Goal: Task Accomplishment & Management: Complete application form

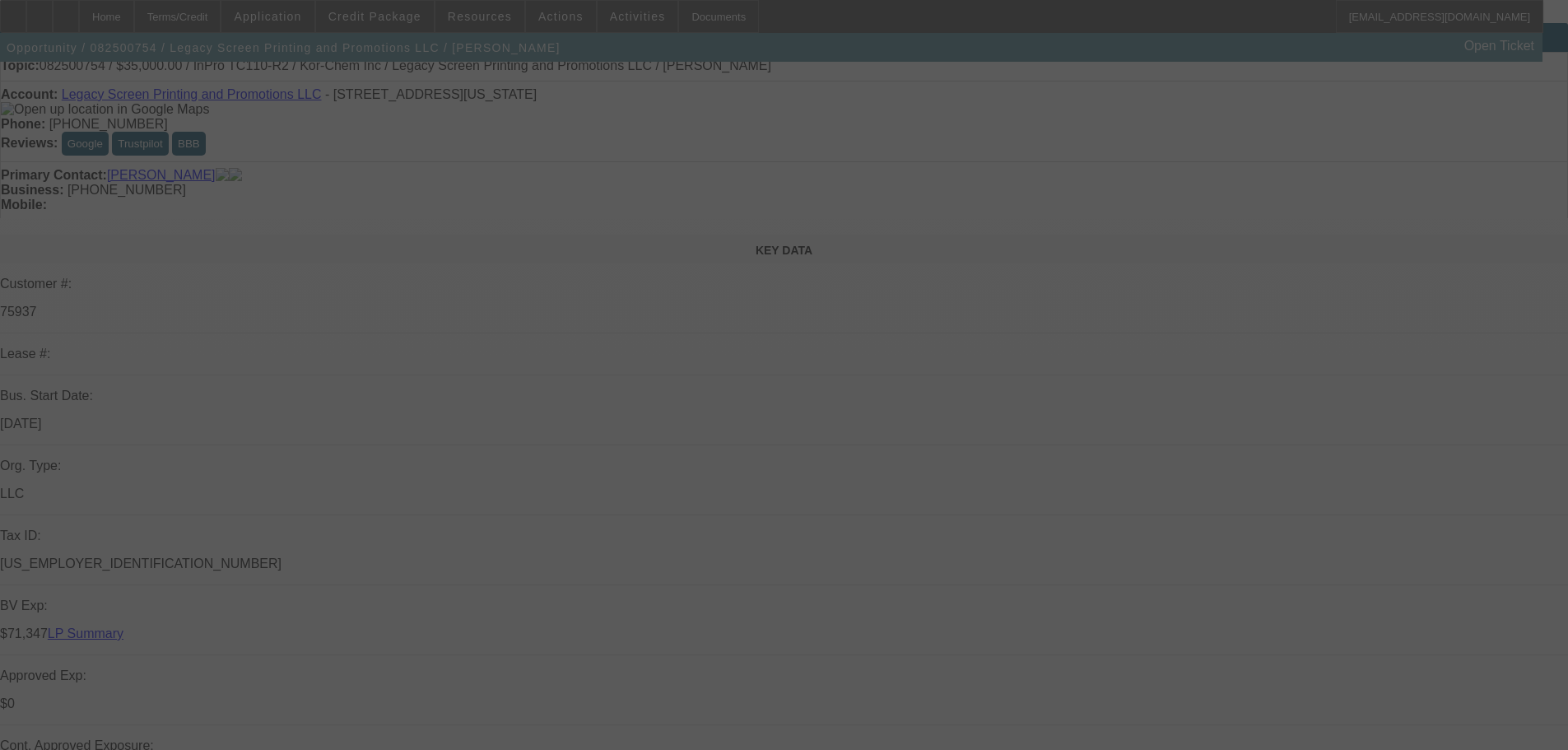
select select "0"
select select "2"
select select "0"
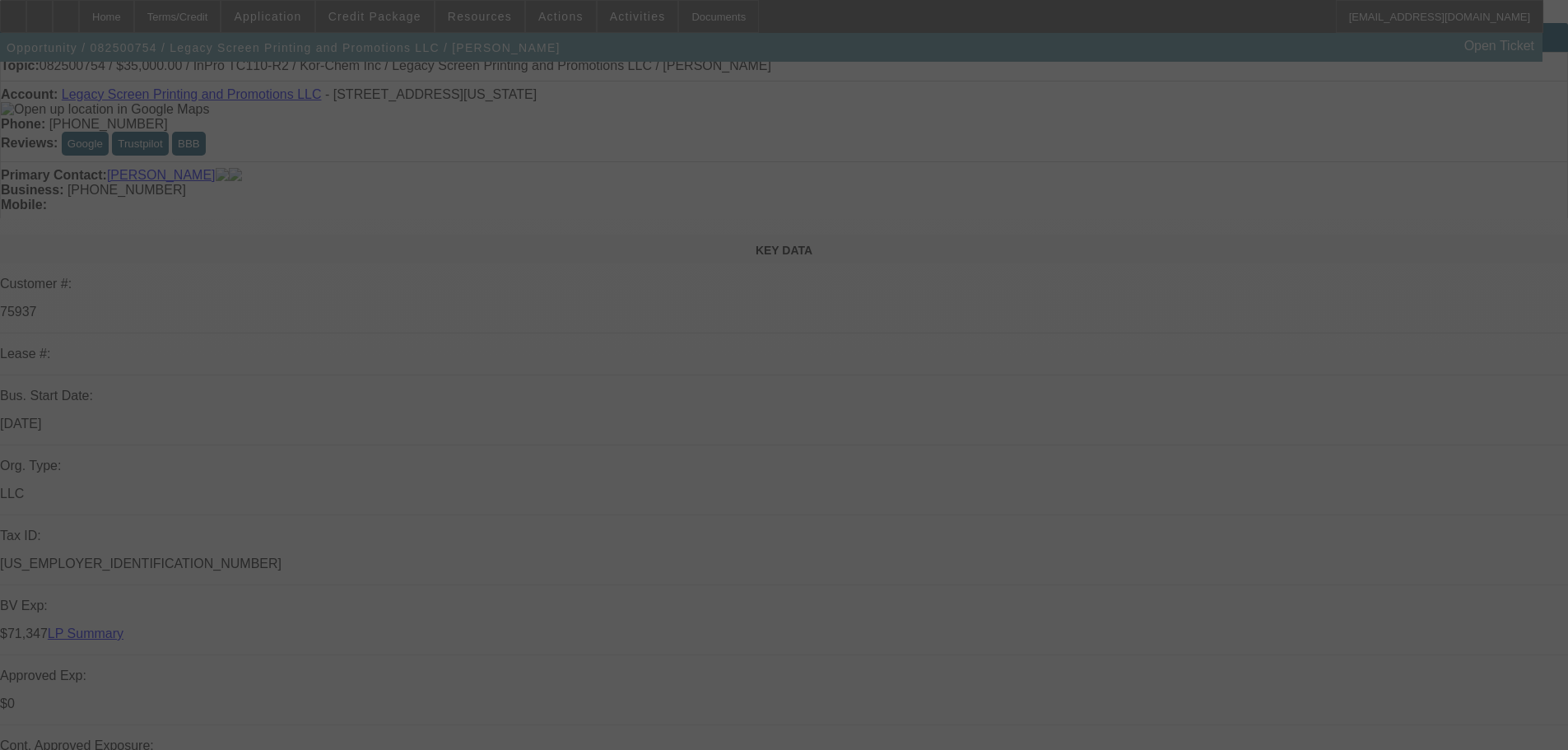
select select "0"
select select "2"
select select "0"
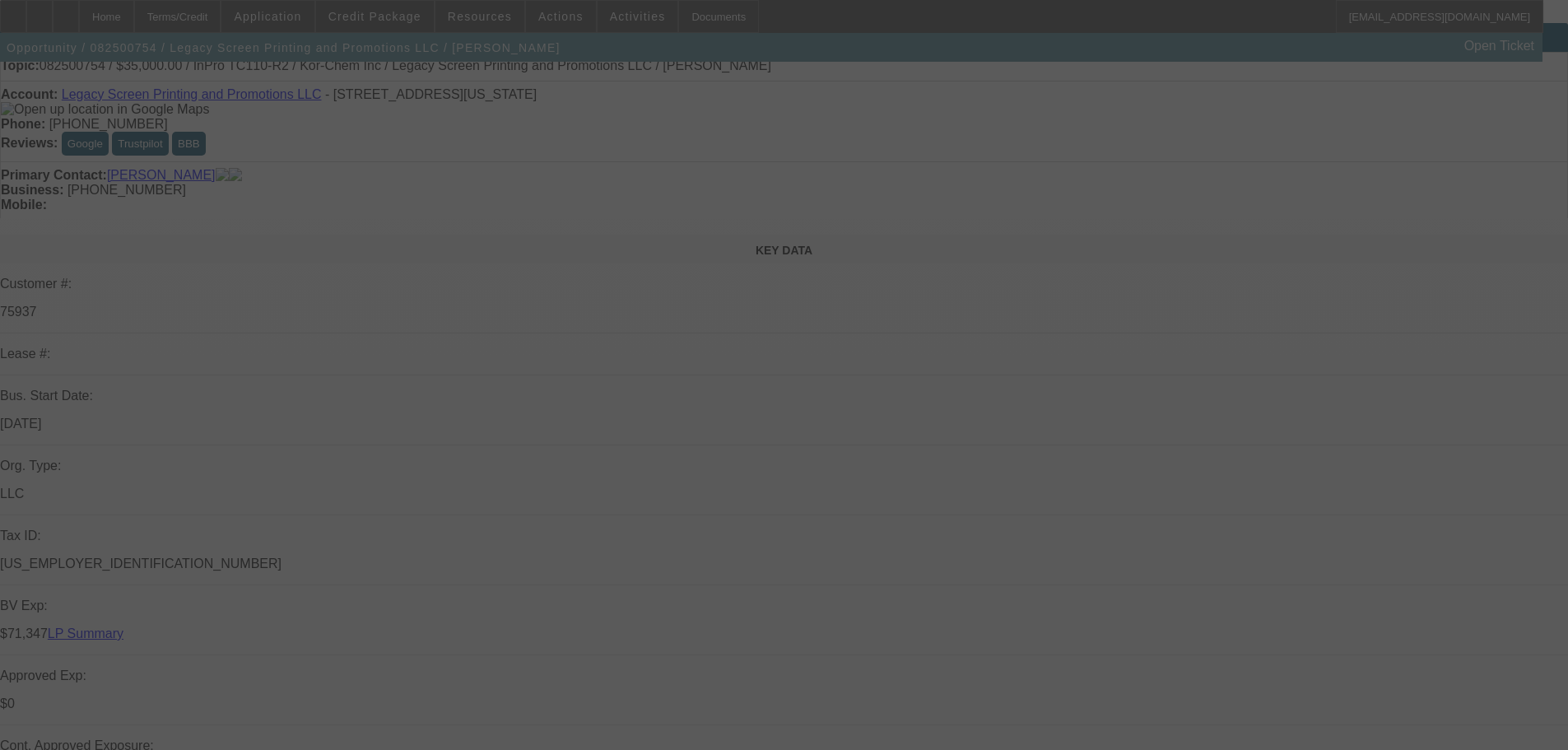
select select "0"
select select "2"
select select "0"
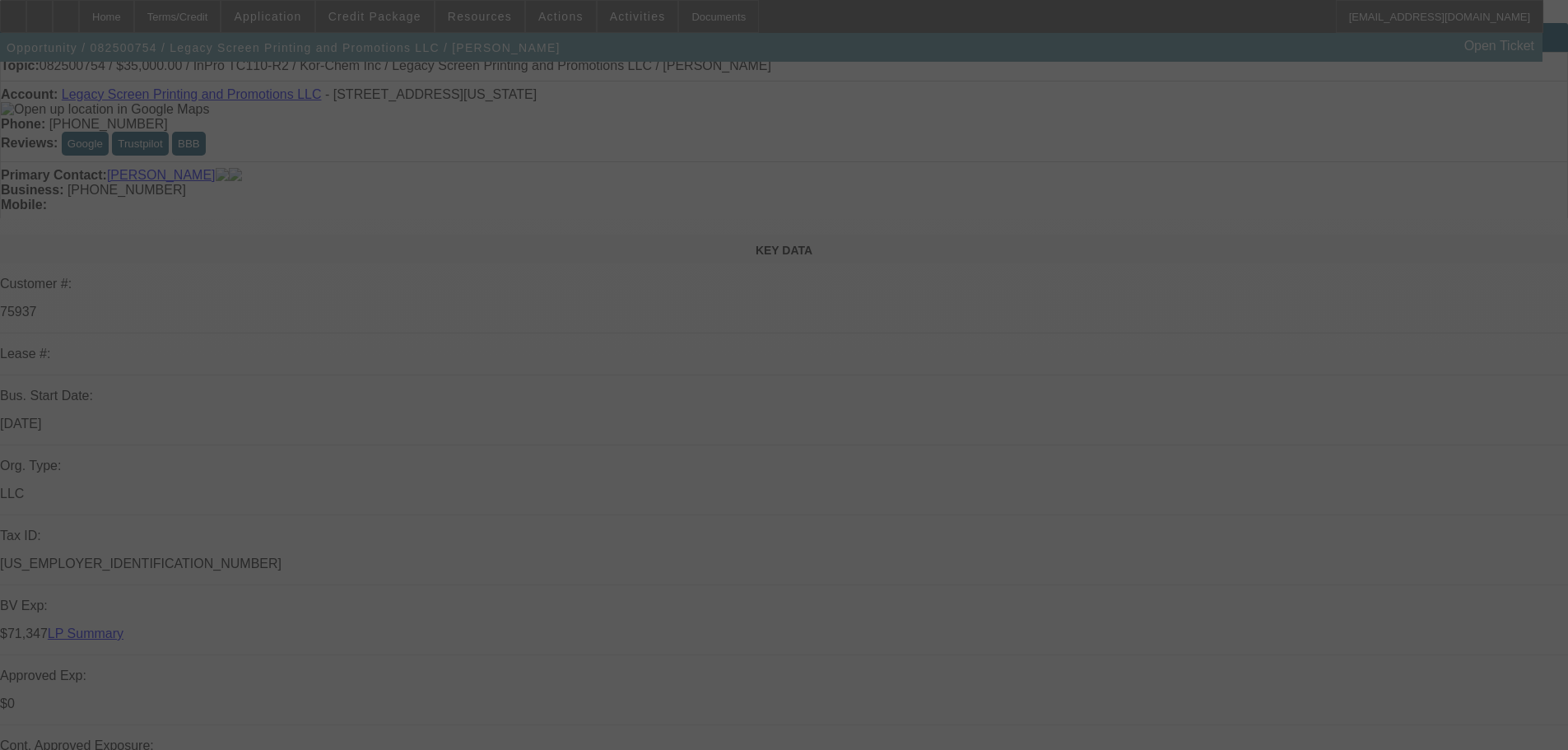
select select "2"
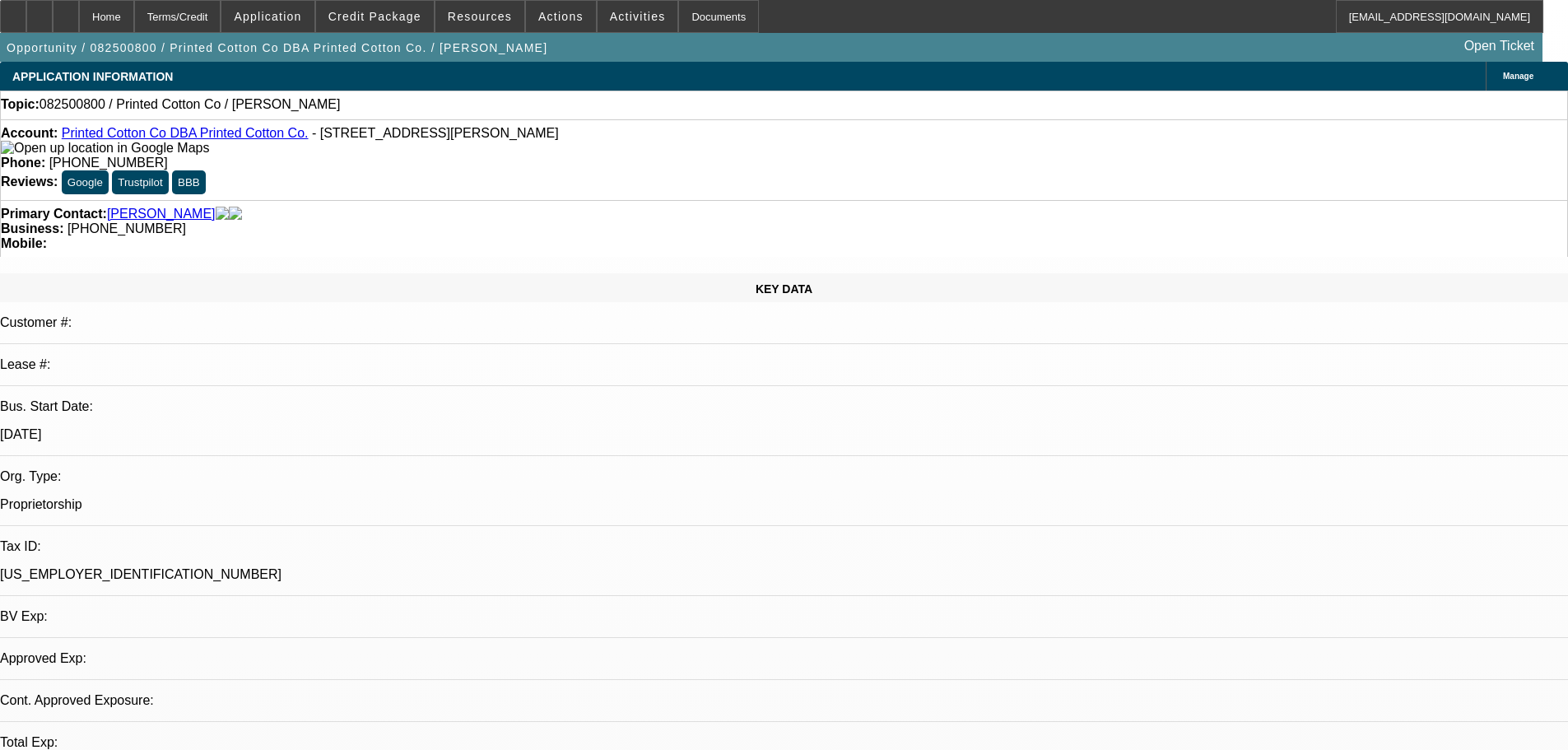
select select "0"
select select "2"
select select "0.1"
select select "4"
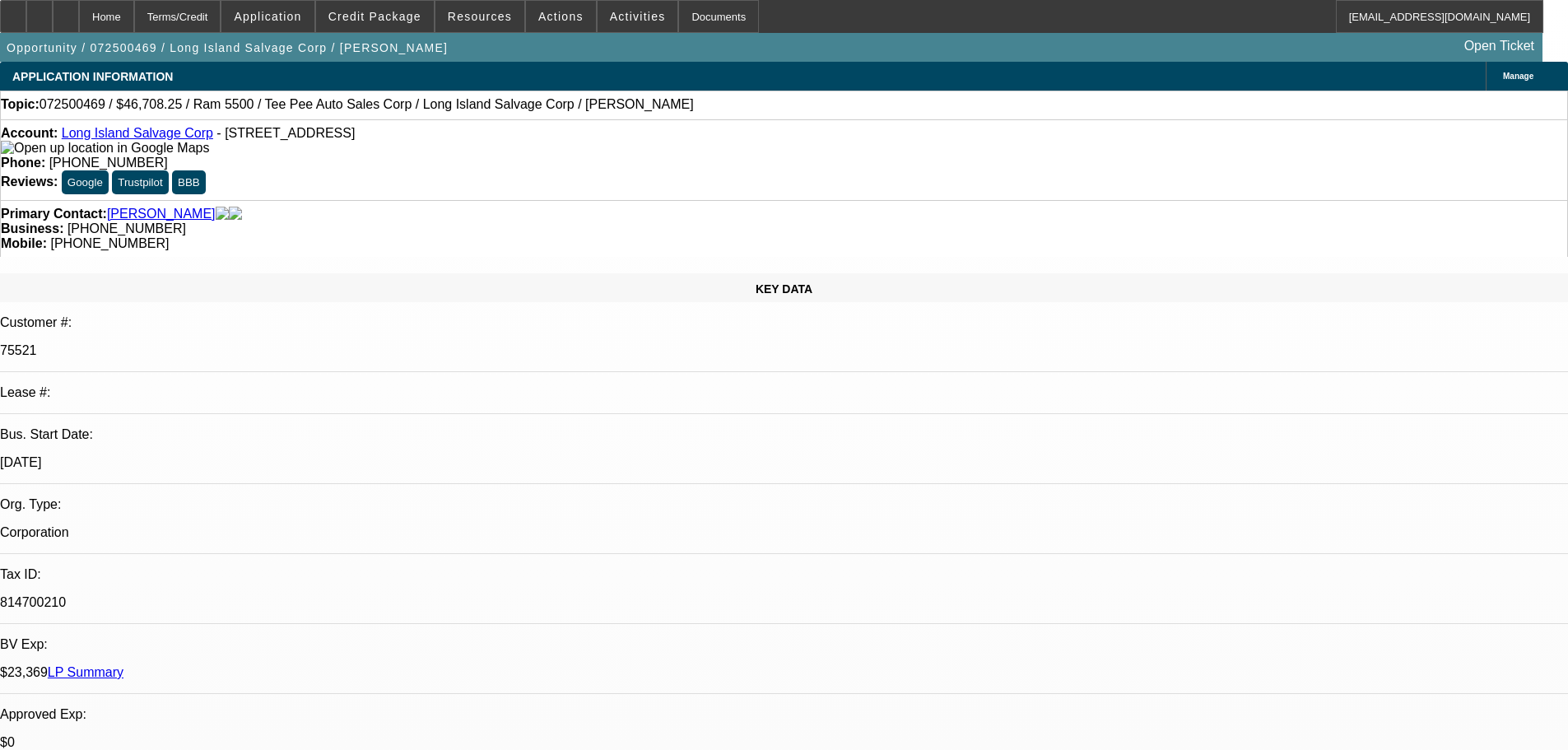
select select "0"
select select "0.1"
select select "4"
select select "0"
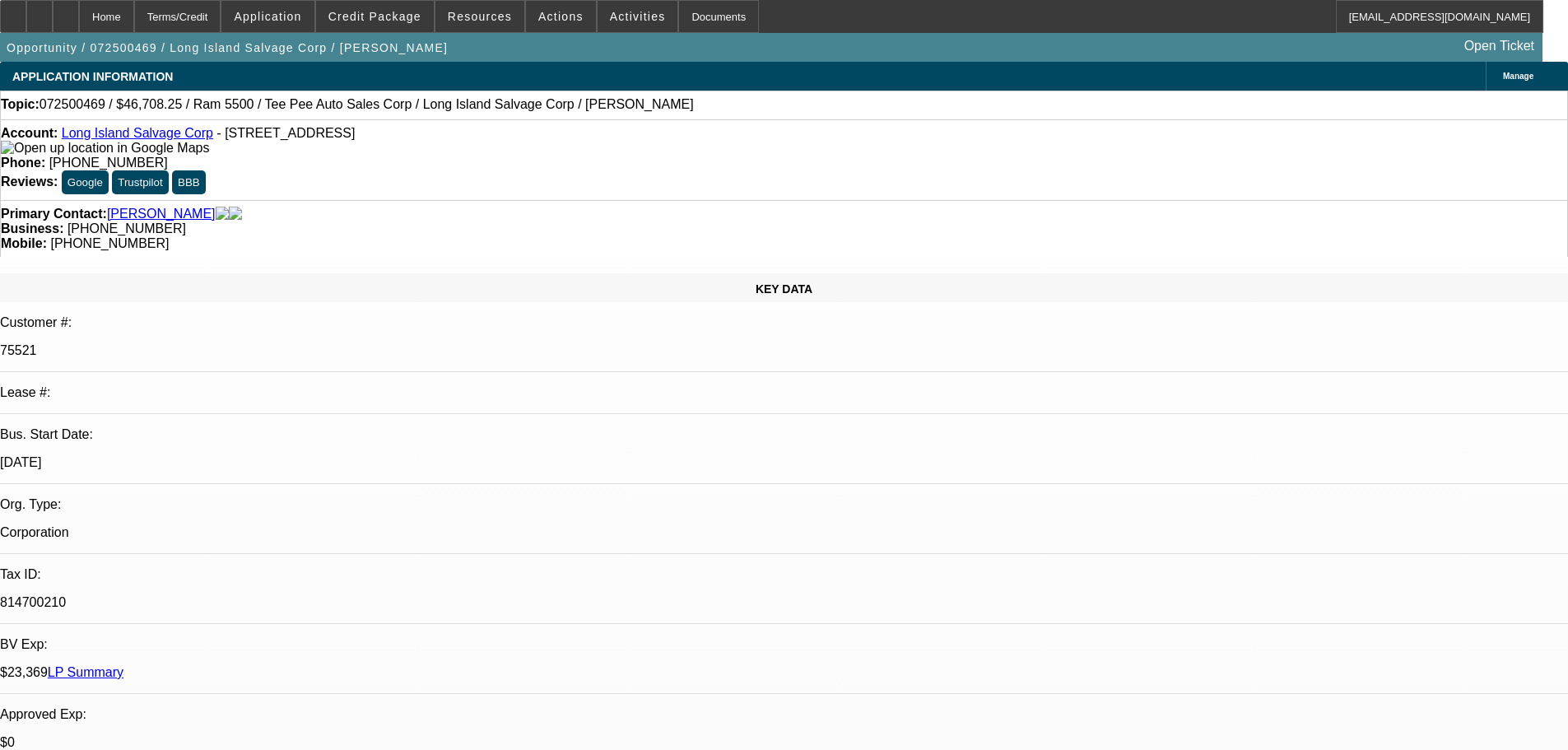
select select "0"
select select "0.1"
select select "4"
select select "0"
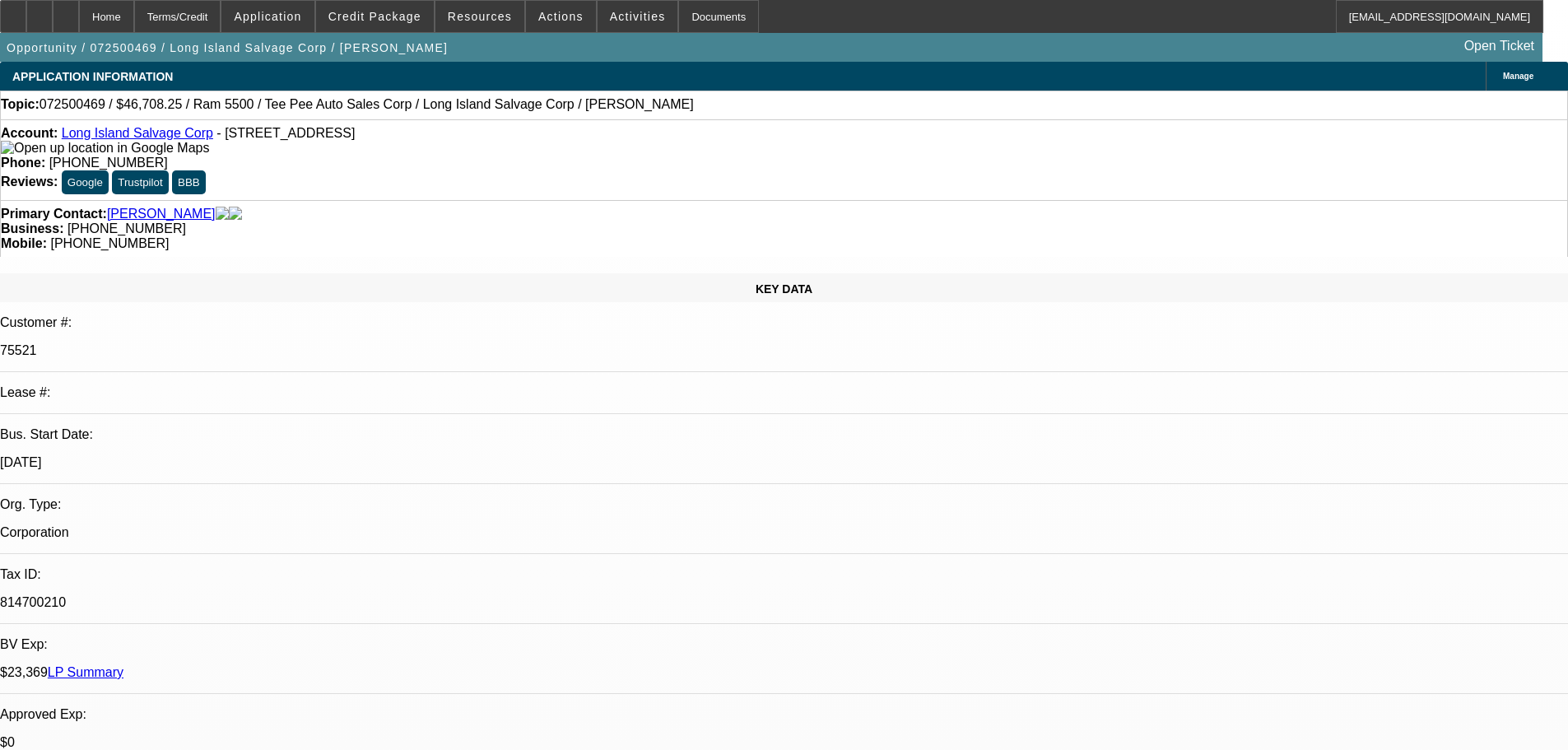
select select "0.1"
select select "4"
select select "0"
select select "0.1"
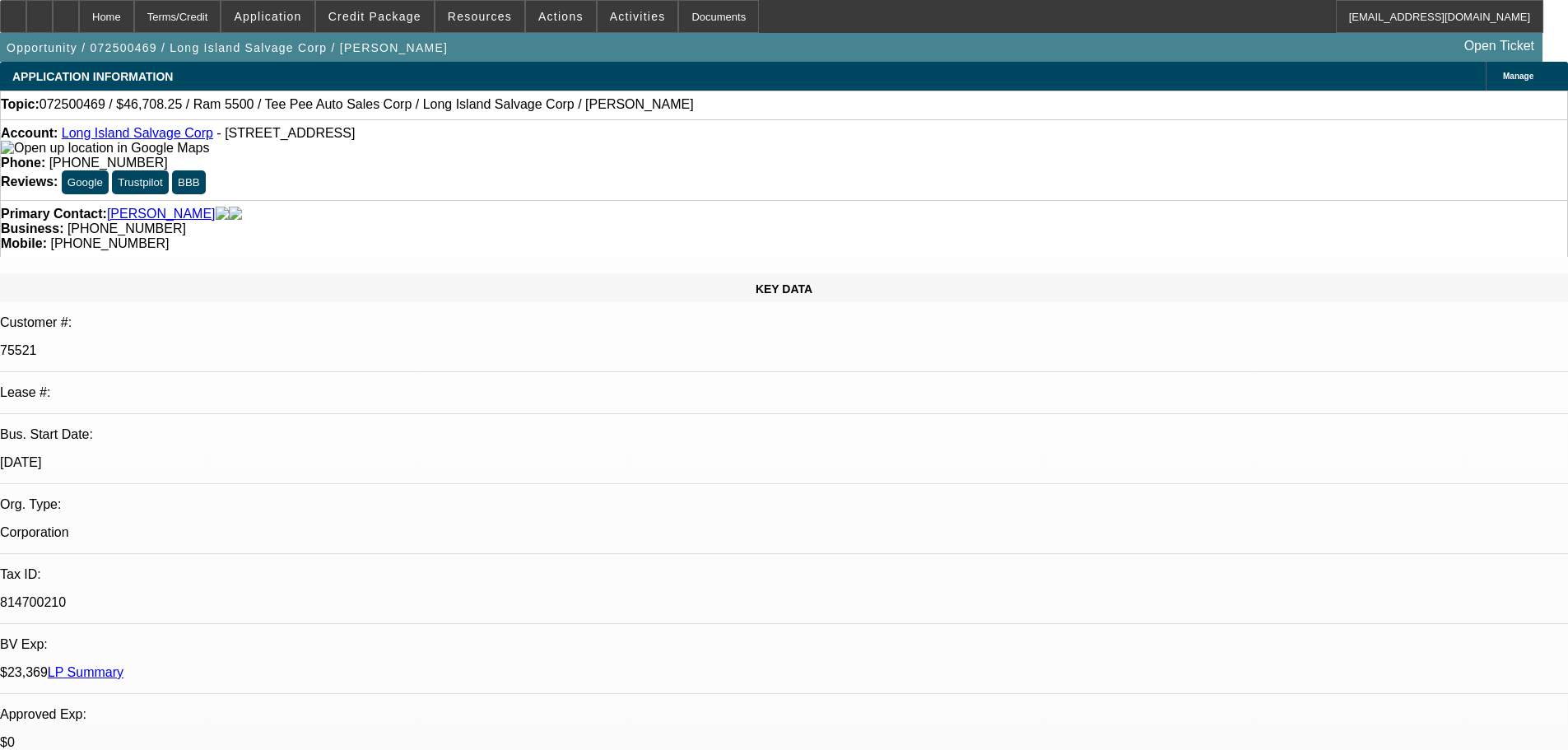
select select "4"
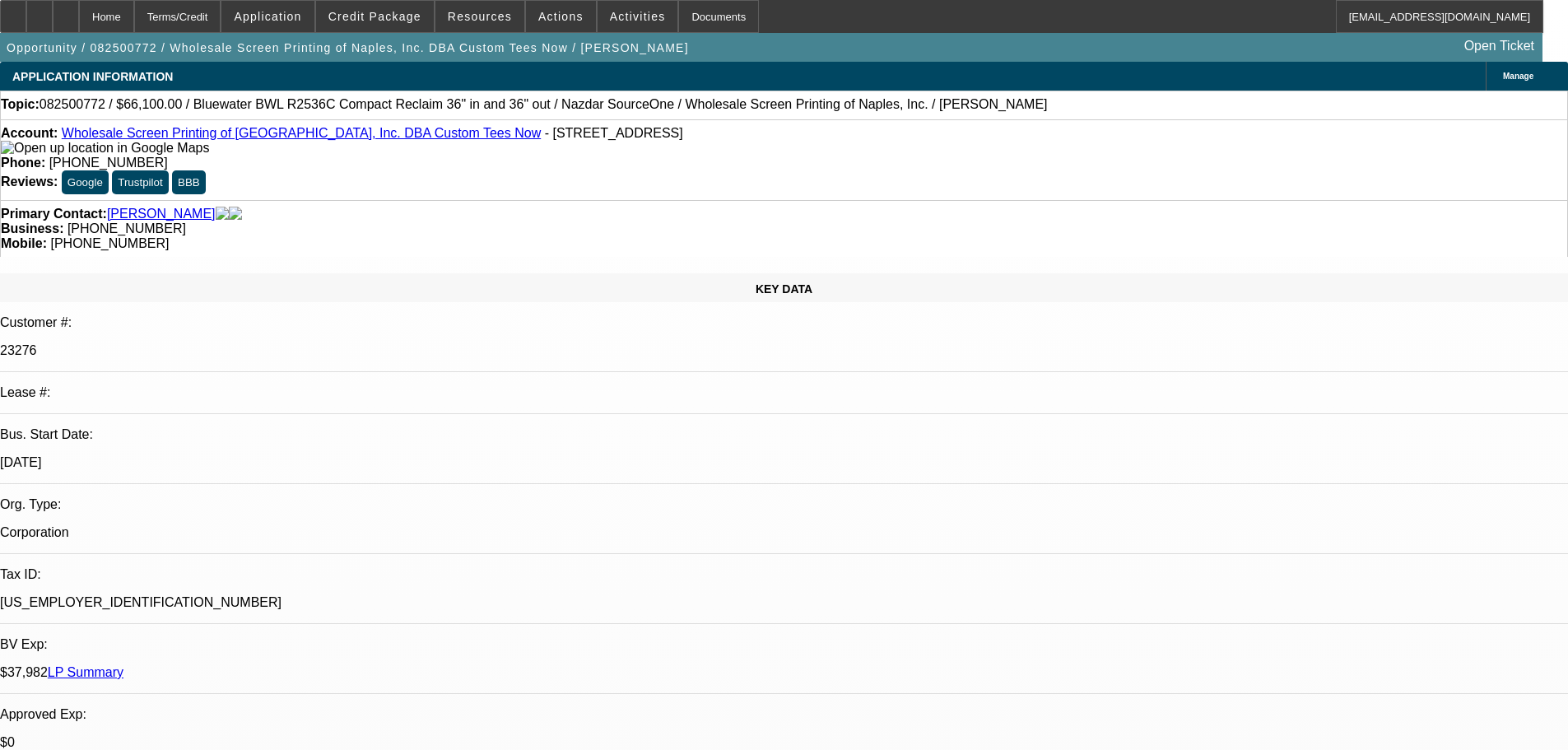
select select "0"
select select "2"
select select "0"
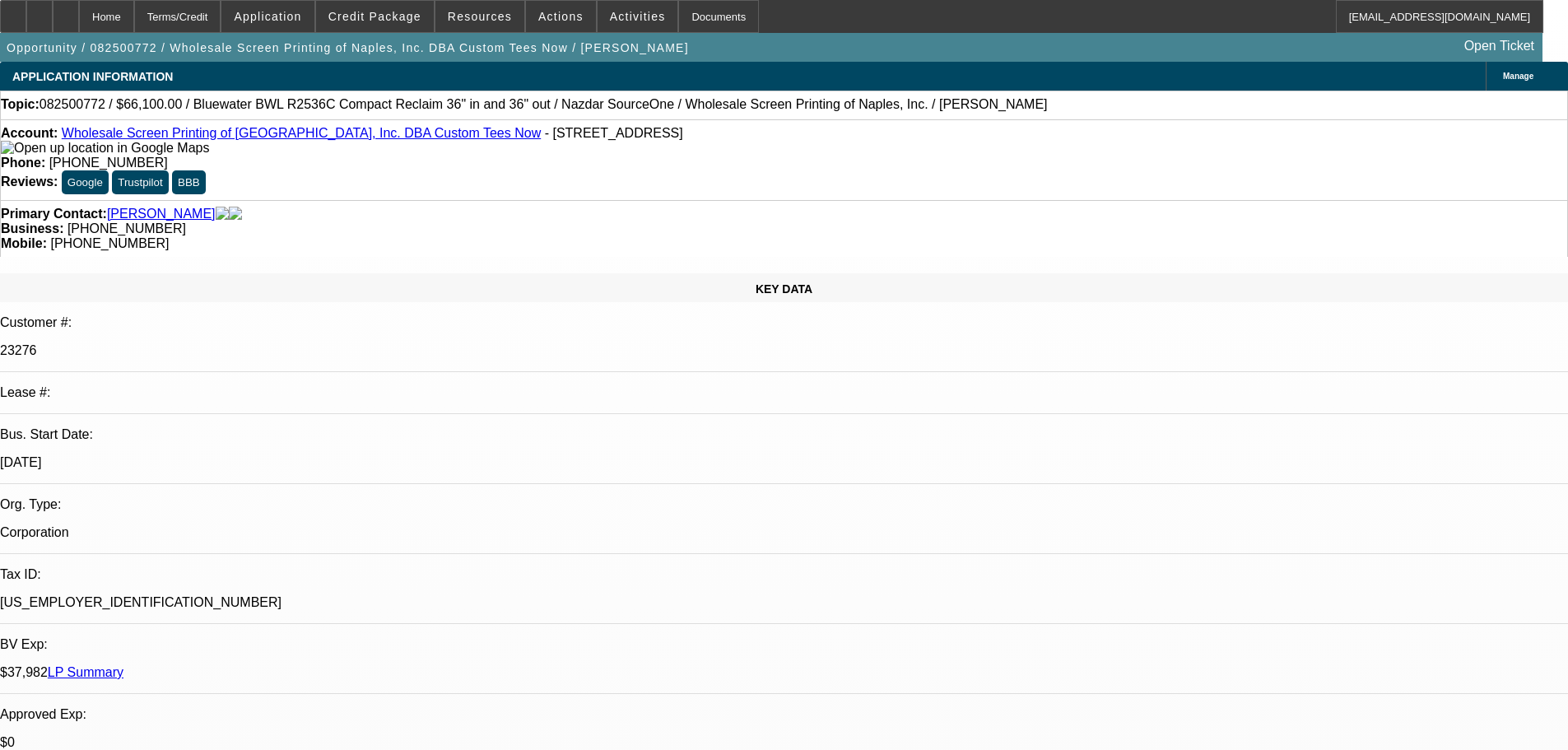
select select "0"
select select "2"
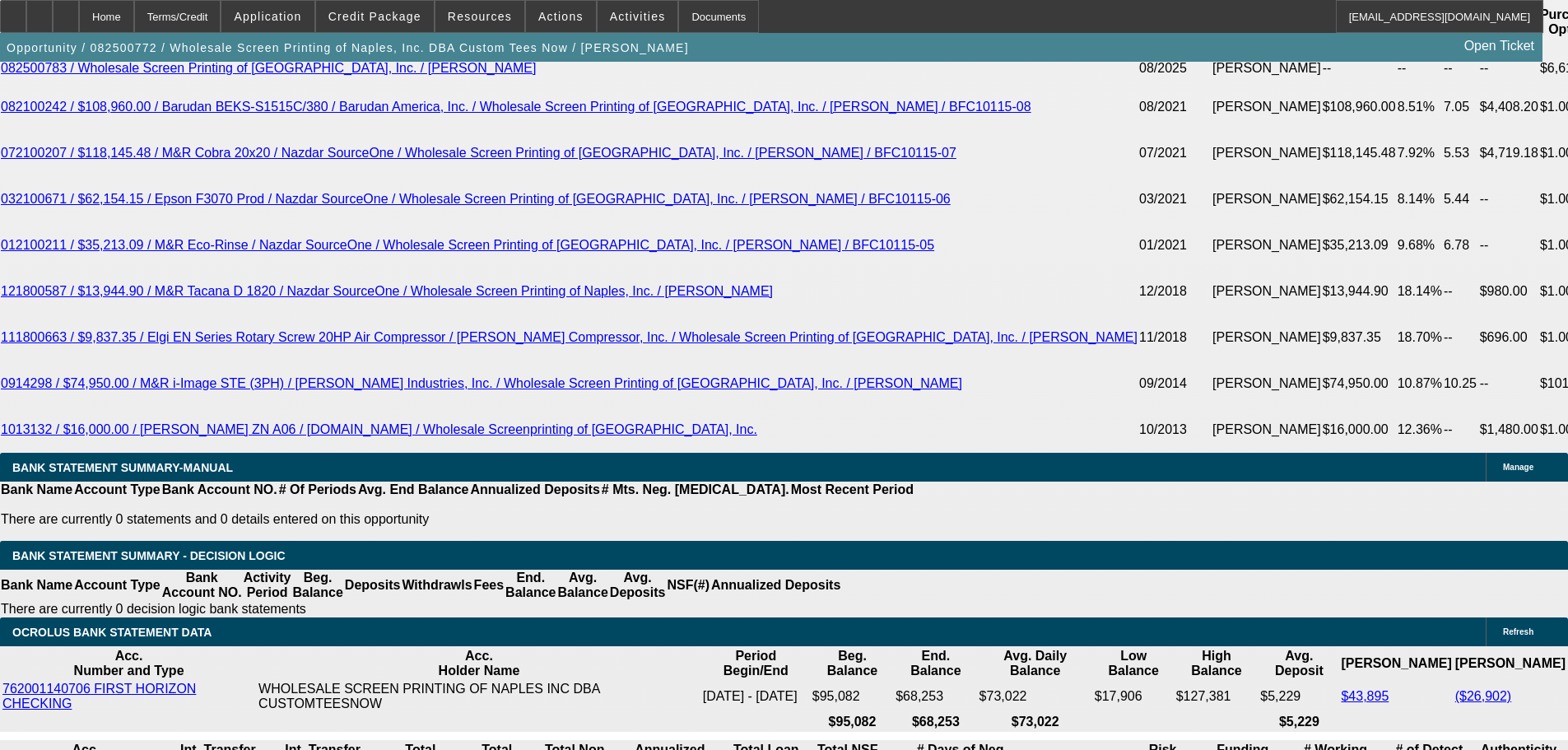
scroll to position [3072, 0]
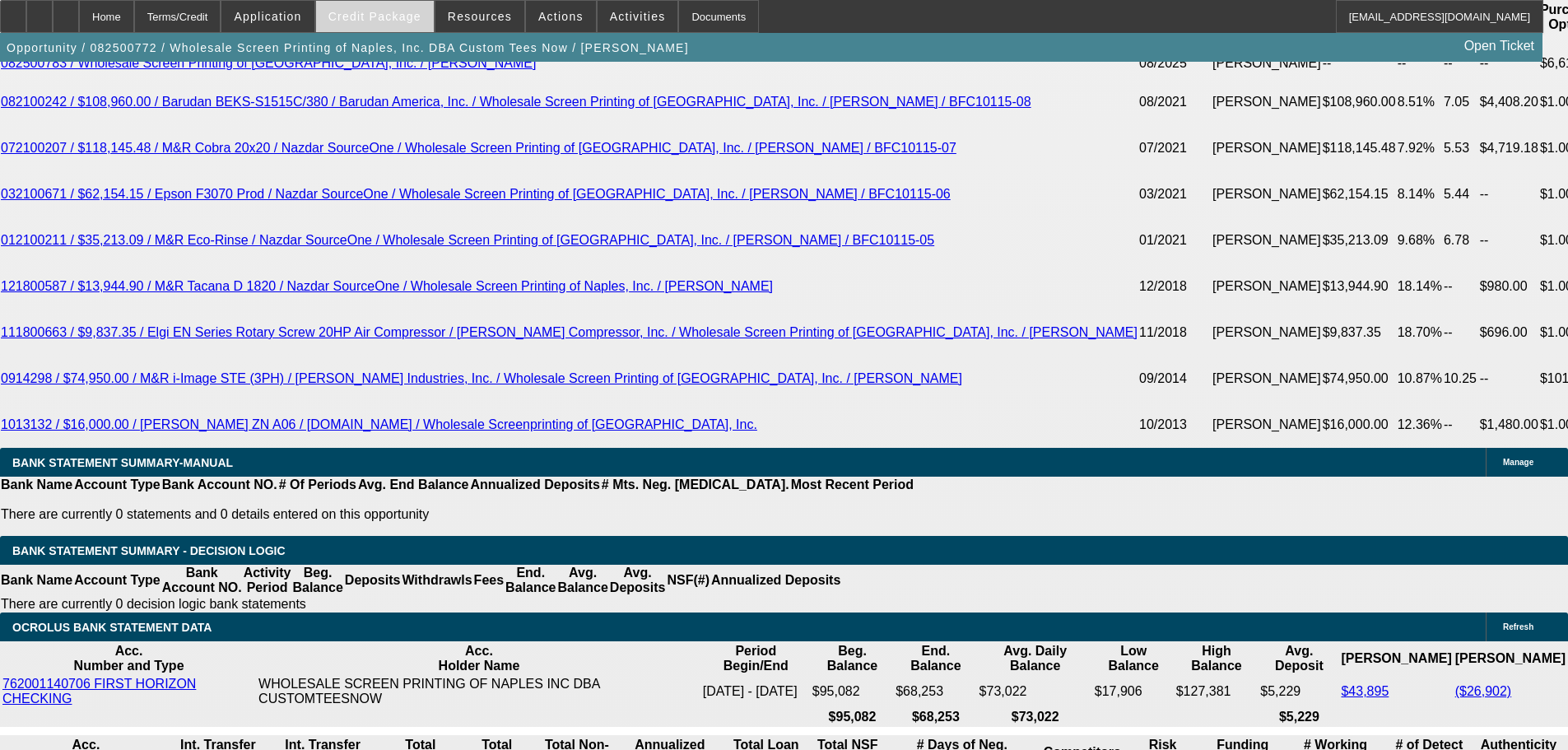
click at [381, 11] on span "Credit Package" at bounding box center [375, 16] width 93 height 13
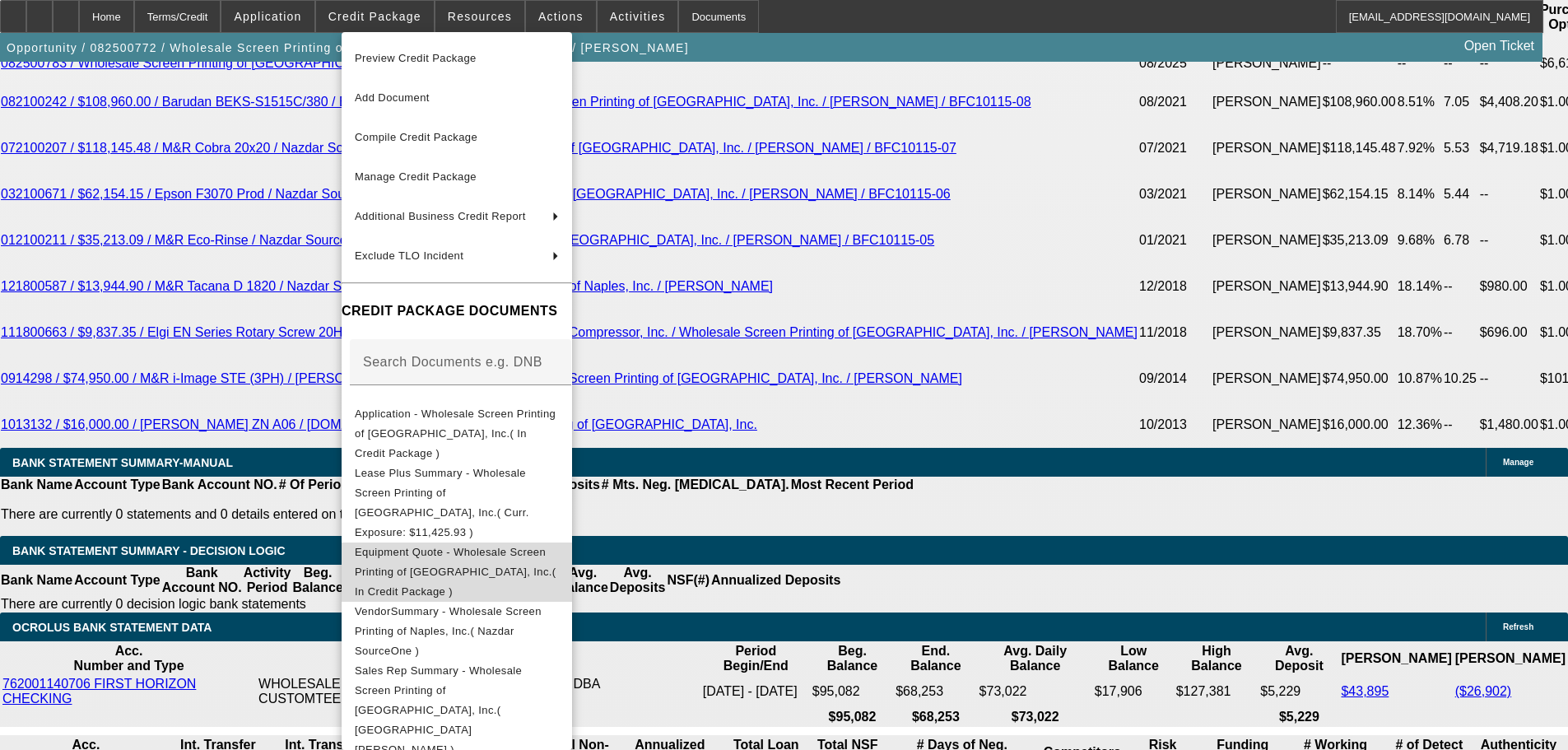
click at [529, 543] on span "Equipment Quote - Wholesale Screen Printing of Naples, Inc.( In Credit Package )" at bounding box center [457, 572] width 204 height 59
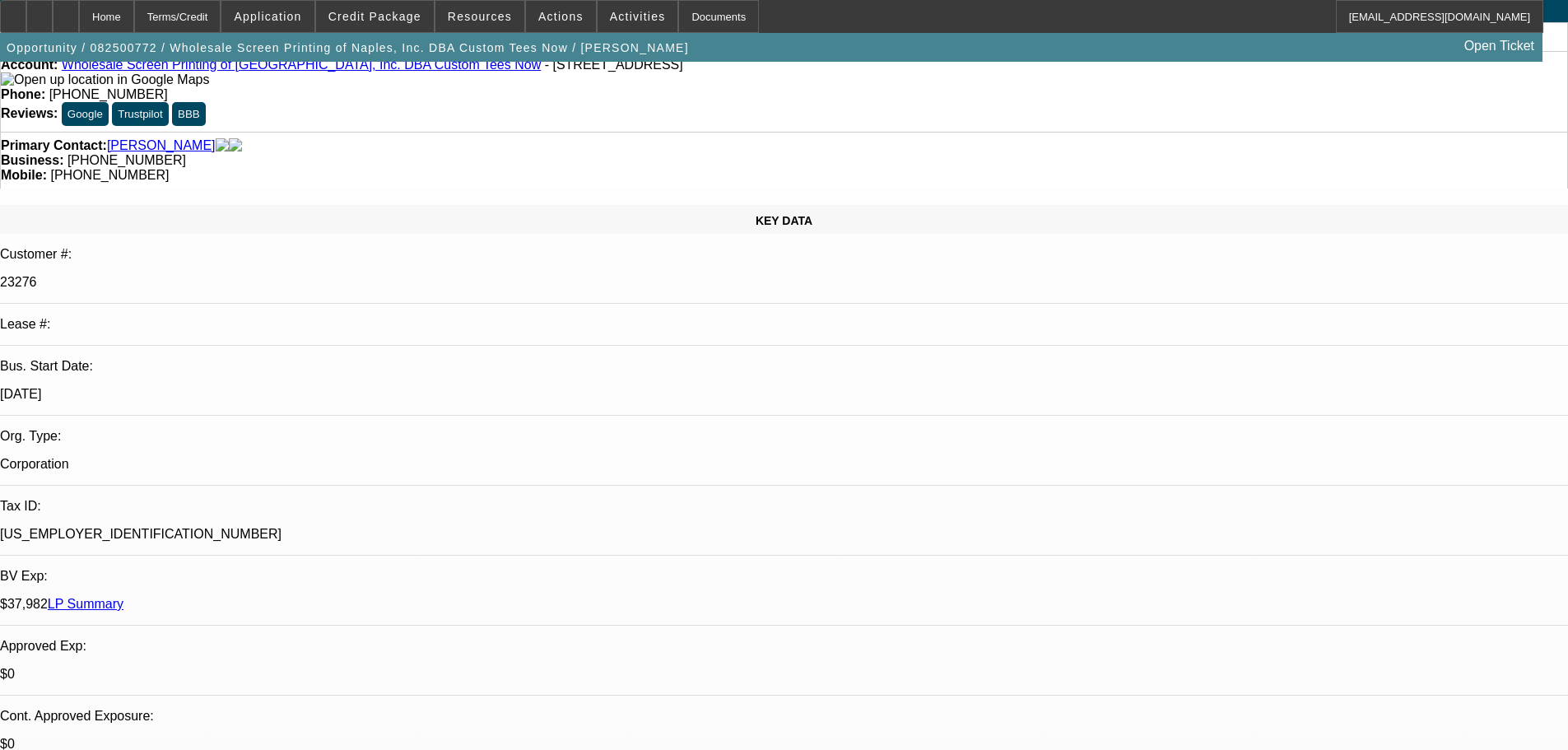
scroll to position [0, 0]
